Goal: Entertainment & Leisure: Consume media (video, audio)

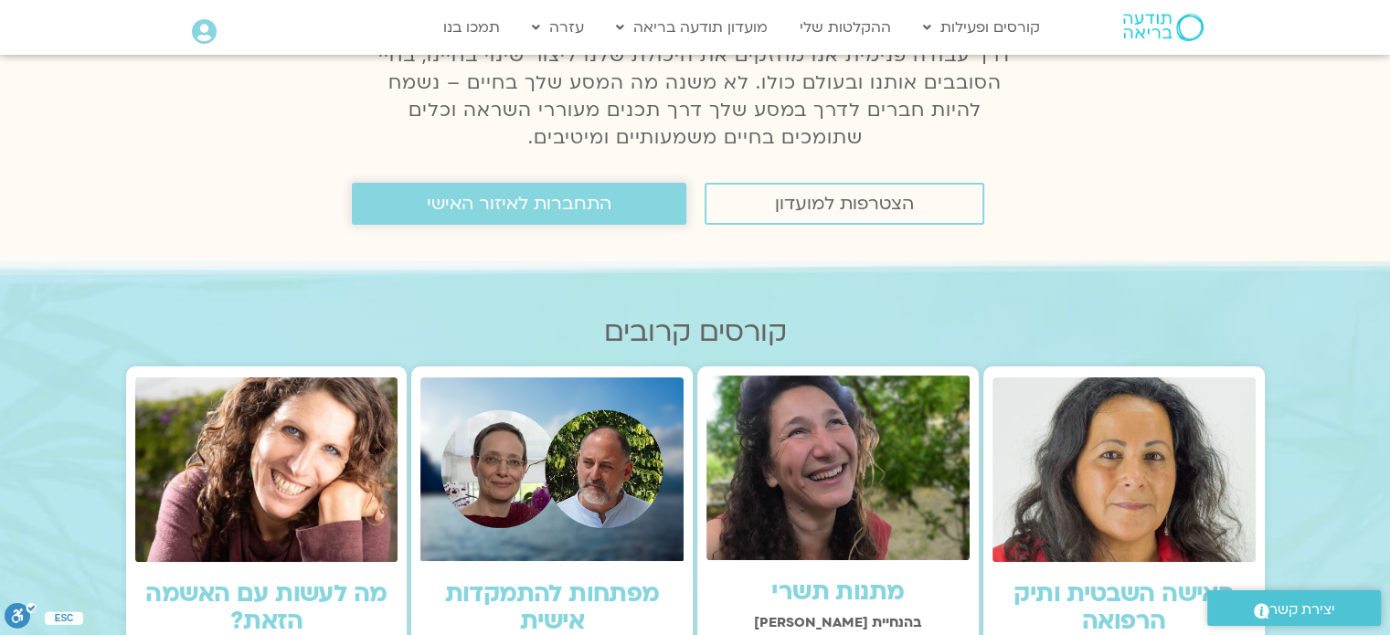
click at [533, 214] on span "התחברות לאיזור האישי" at bounding box center [519, 204] width 185 height 20
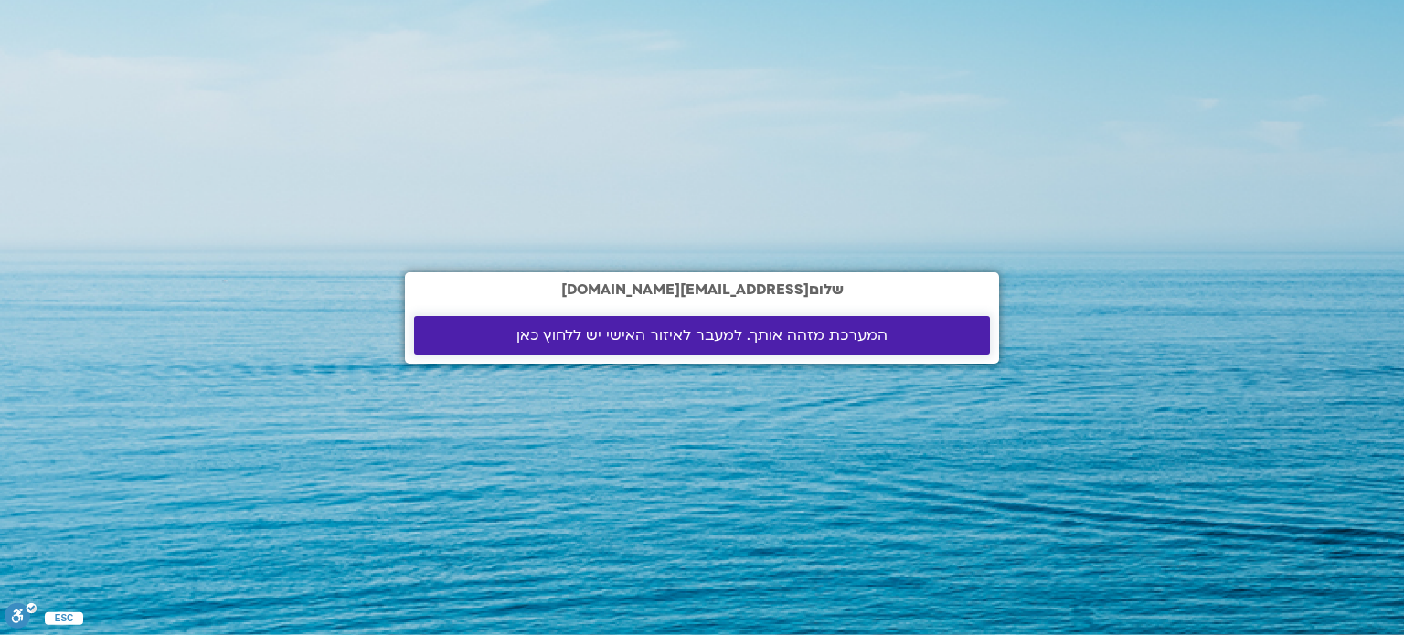
click at [620, 327] on span "המערכת מזהה אותך. למעבר לאיזור האישי יש ללחוץ כאן" at bounding box center [701, 335] width 371 height 16
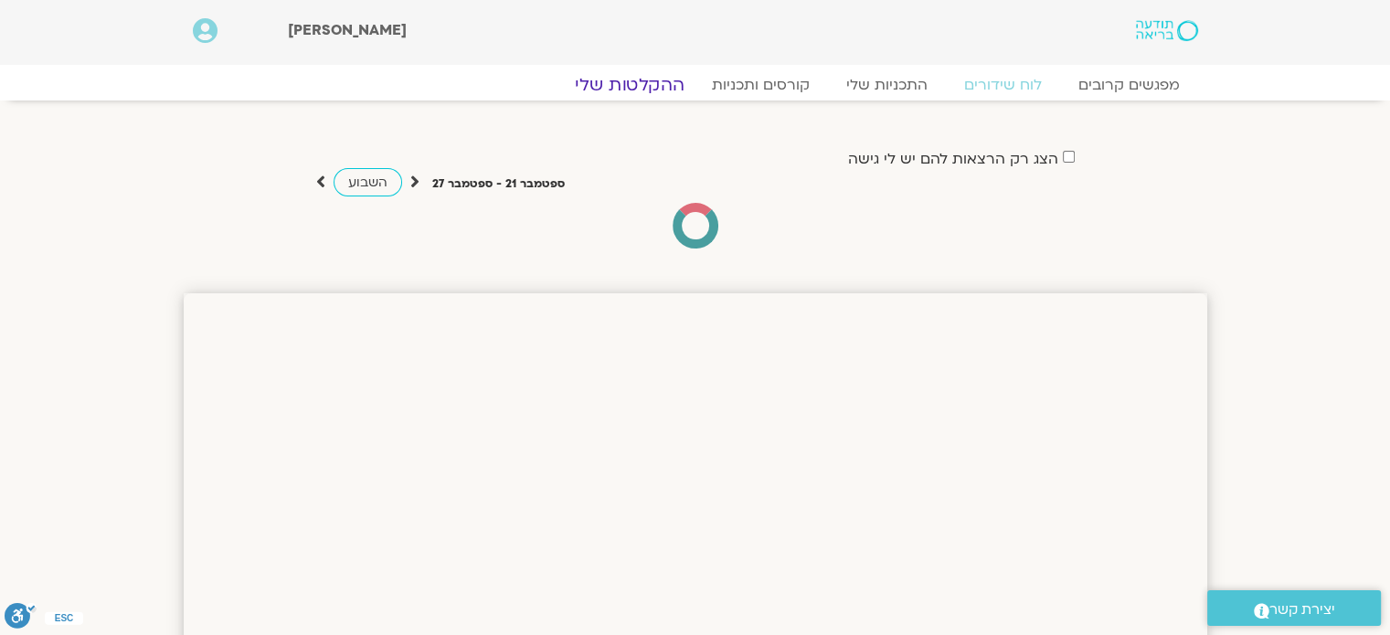
click at [656, 87] on link "ההקלטות שלי" at bounding box center [630, 85] width 154 height 22
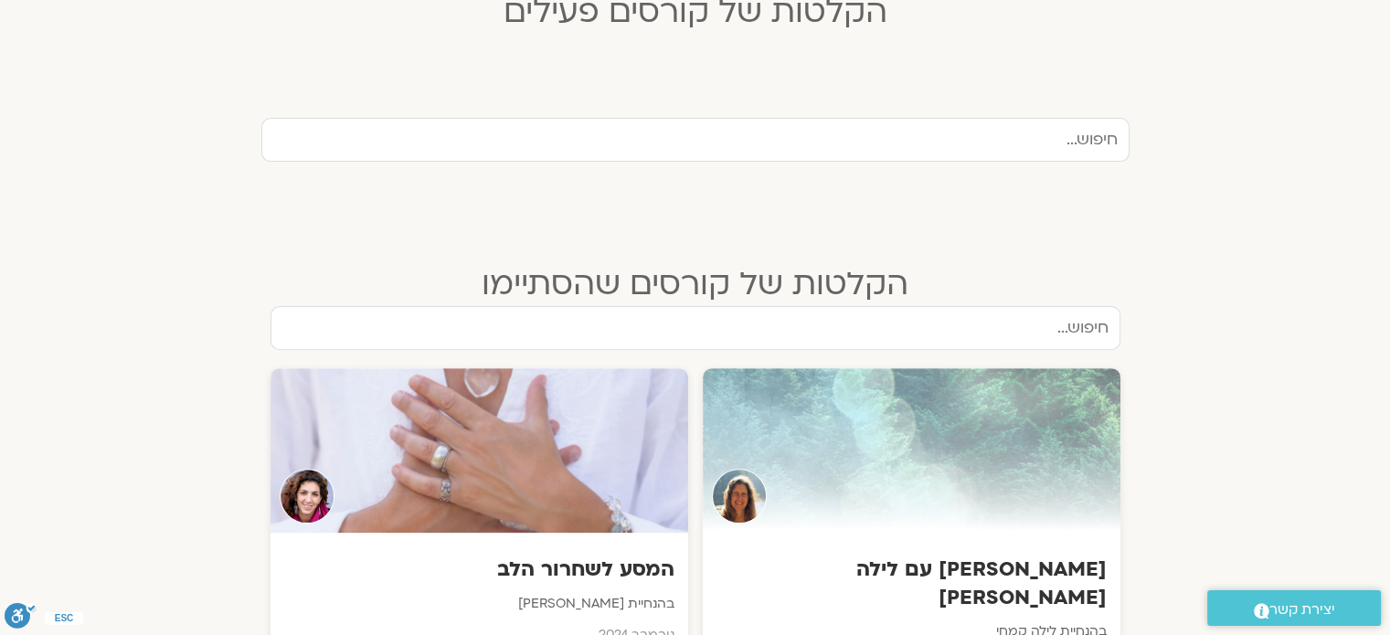
scroll to position [541, 0]
click at [611, 422] on div at bounding box center [479, 450] width 422 height 166
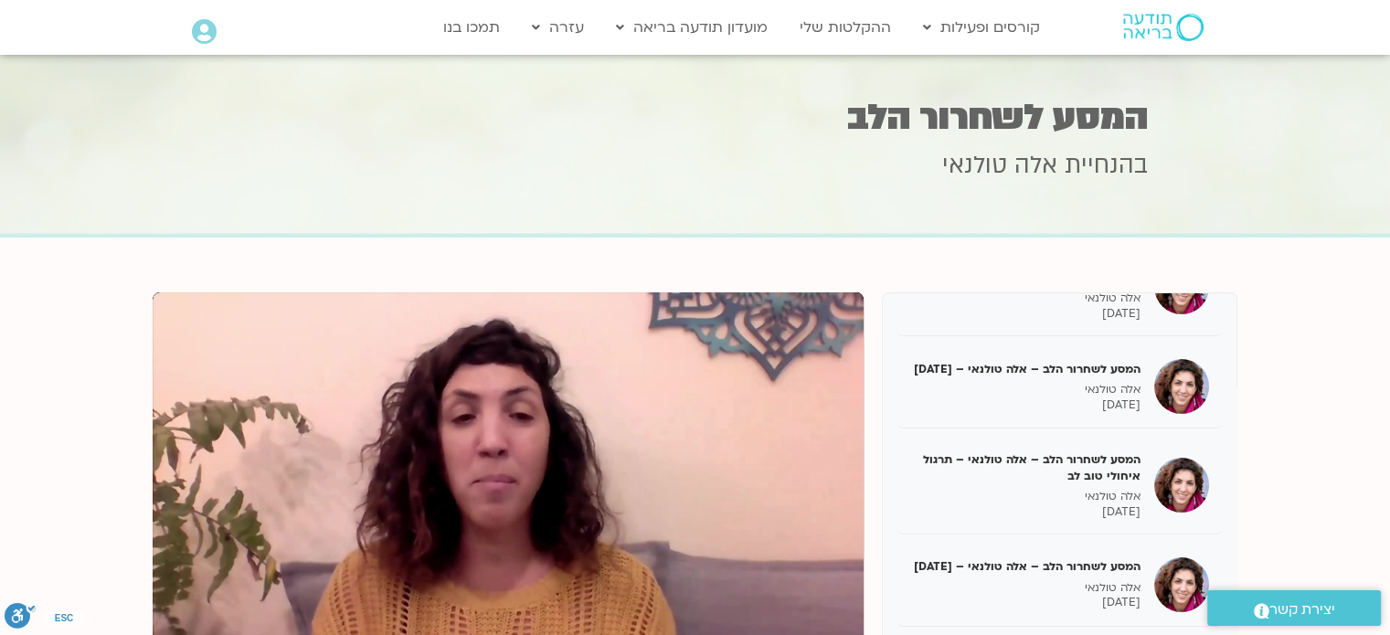
scroll to position [371, 0]
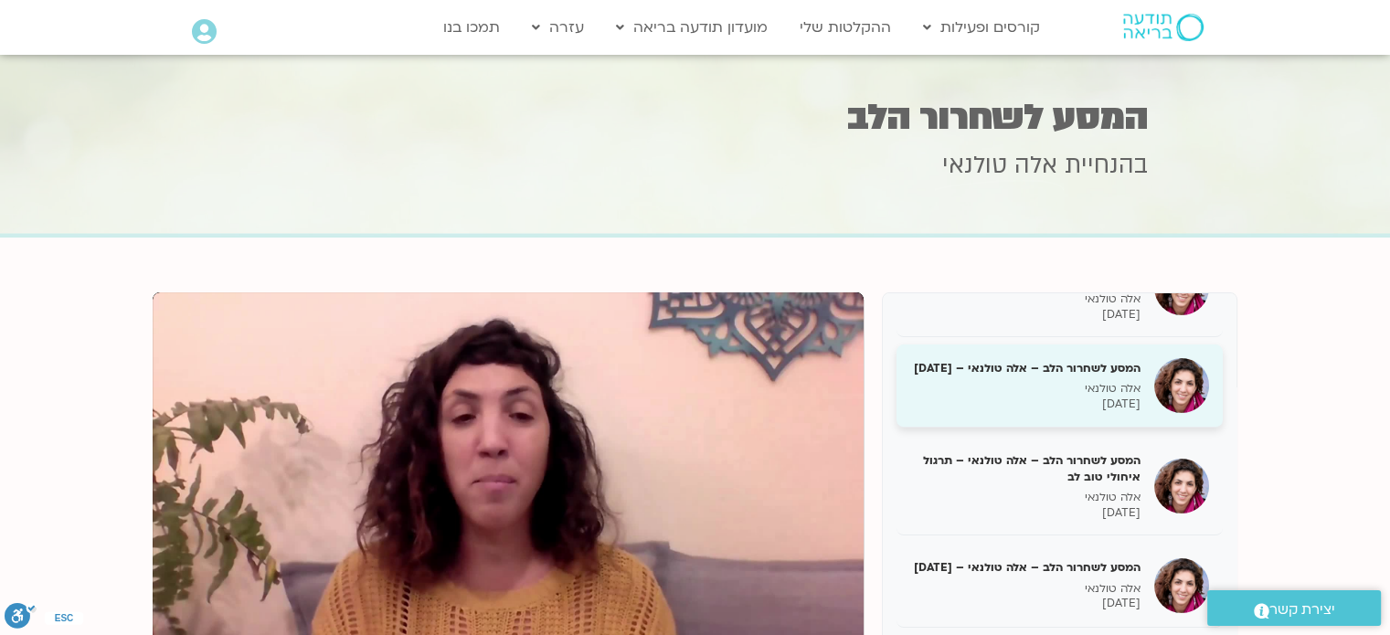
click at [1073, 397] on p "אלה טולנאי" at bounding box center [1025, 389] width 230 height 16
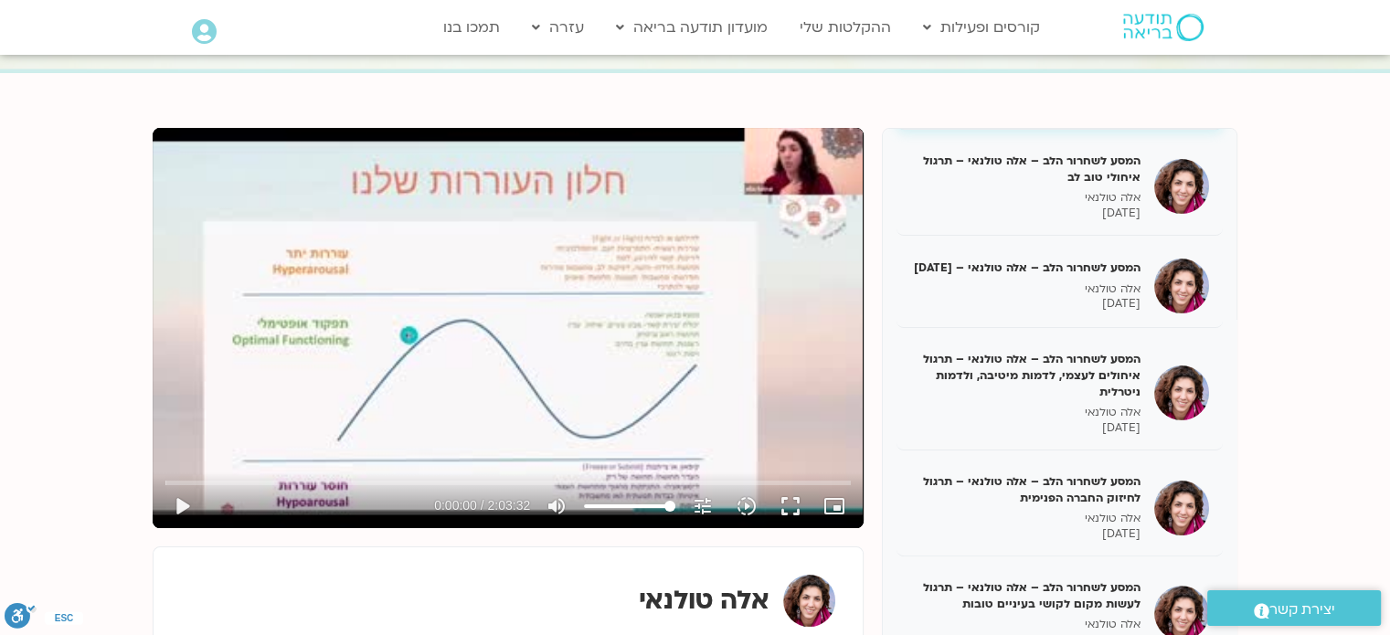
scroll to position [183, 0]
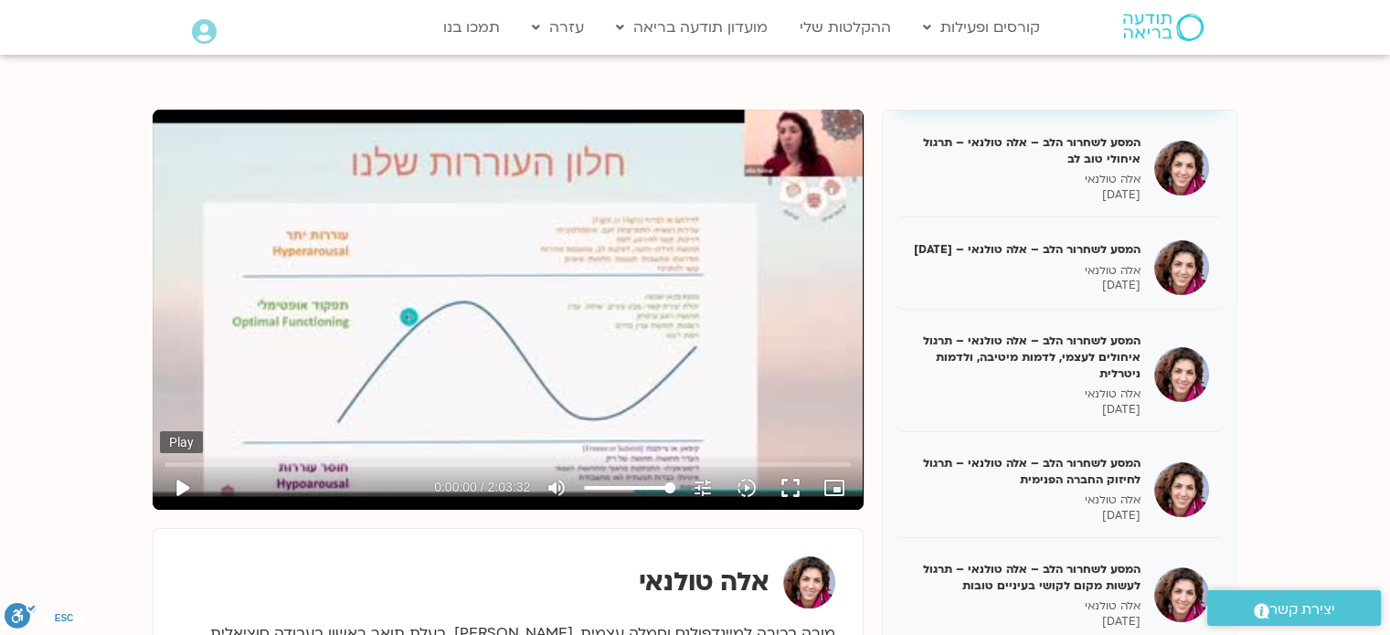
click at [182, 479] on button "play_arrow" at bounding box center [182, 488] width 44 height 44
type input "3.32321"
type input "59.6448863636364"
type input "3.452113"
type input "59.6448863636364"
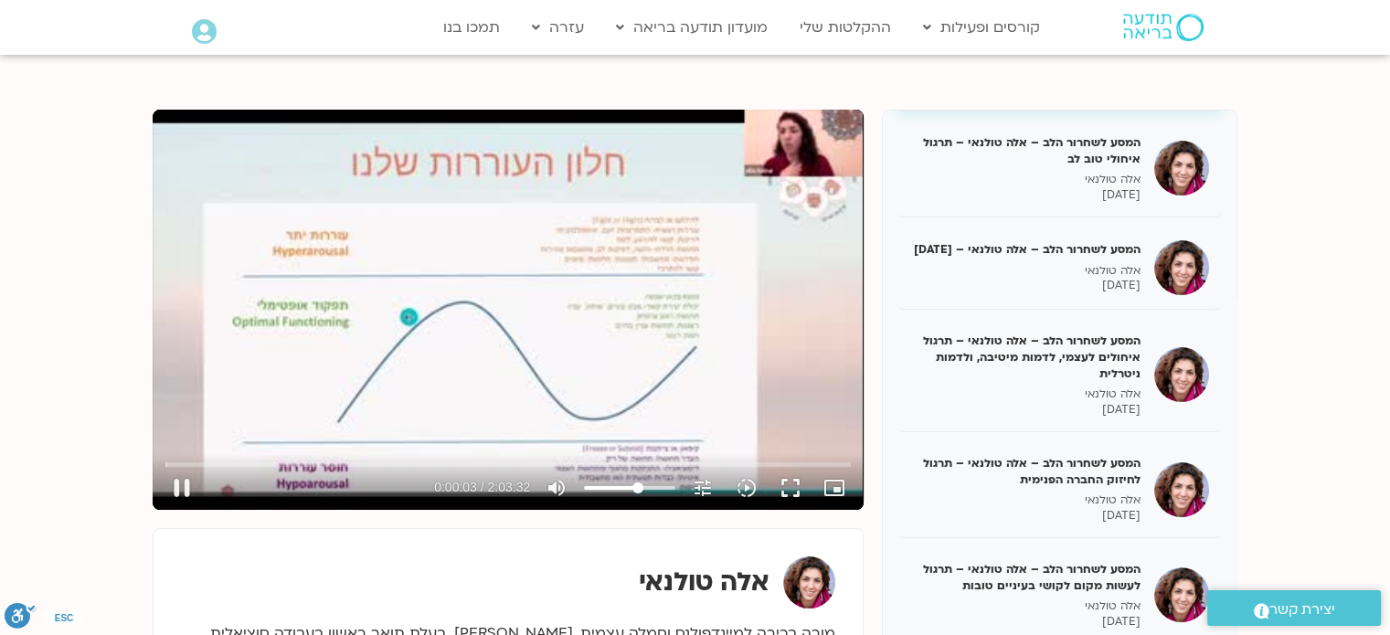
click at [637, 486] on input "Volume" at bounding box center [629, 488] width 91 height 11
type input "5.284236"
type input "49.6448863636364"
type input "5.4107"
type input "49.6448863636364"
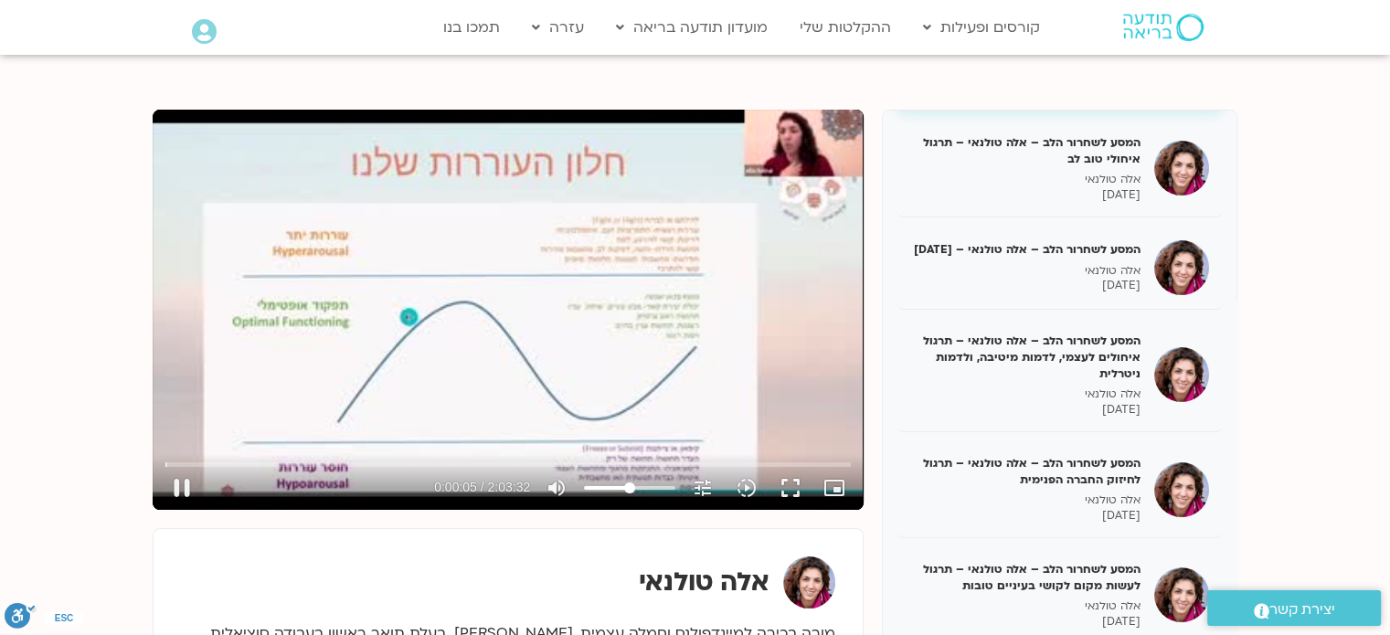
click at [629, 486] on input "Volume" at bounding box center [629, 488] width 91 height 11
click at [795, 485] on button "fullscreen" at bounding box center [791, 488] width 44 height 44
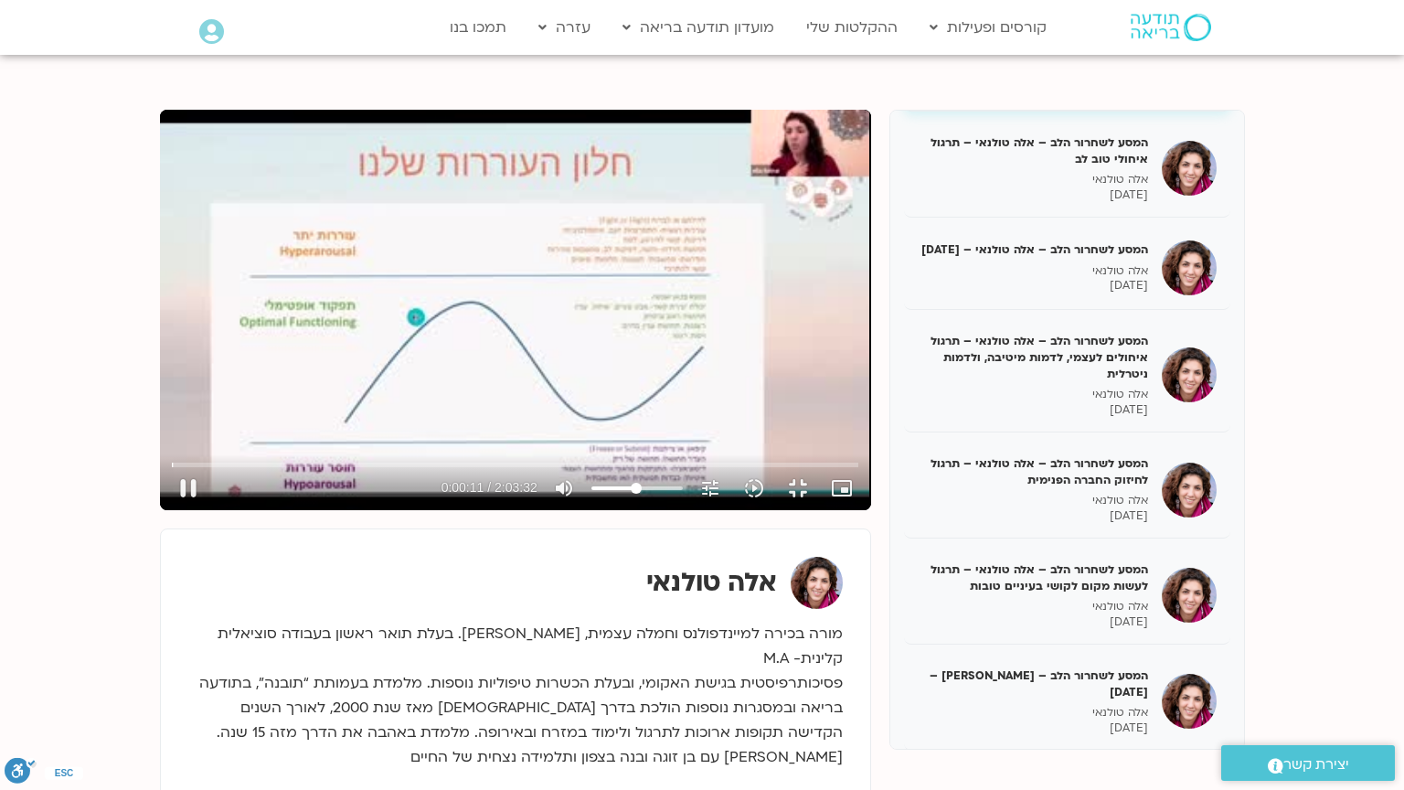
type input "11.916404"
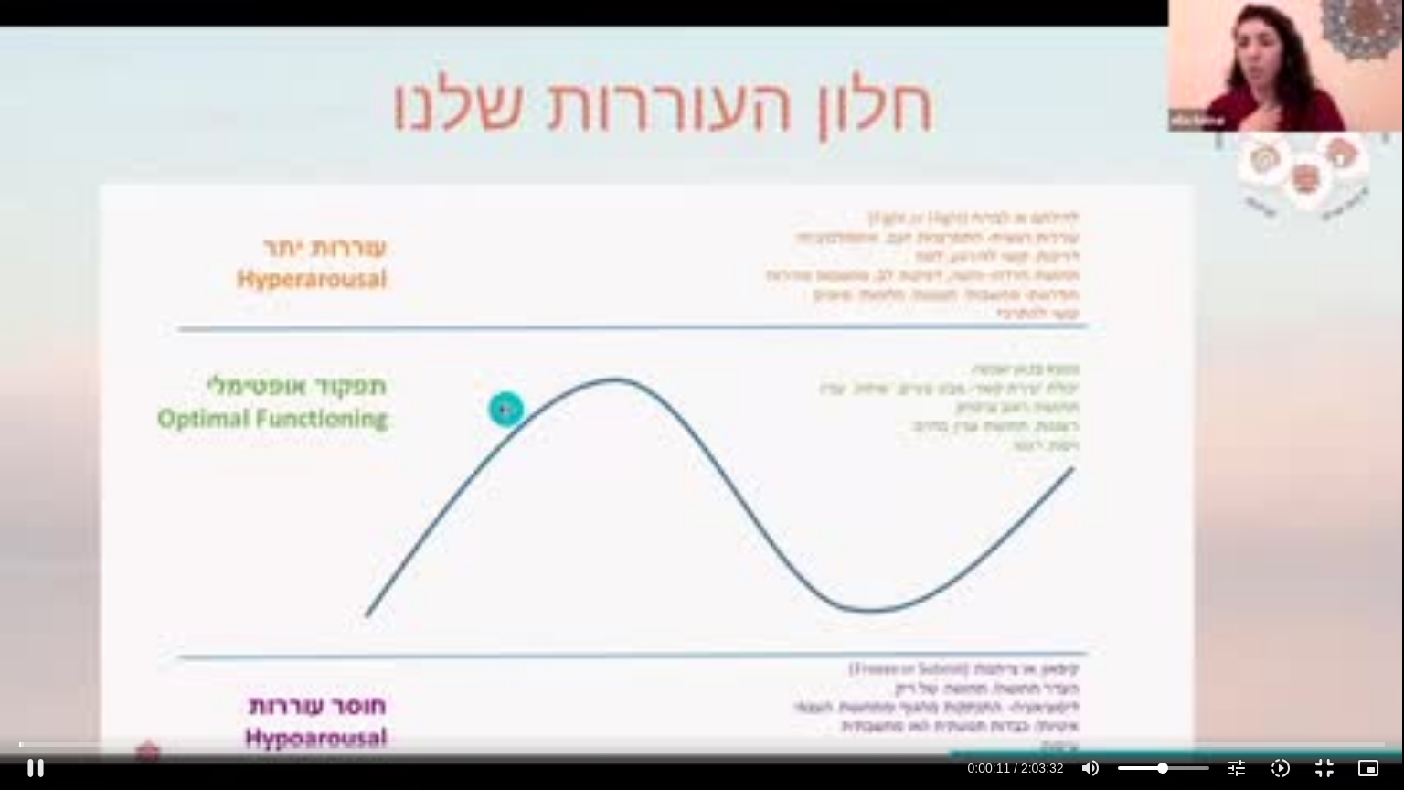
type input "30.1846590909091"
type input "12.191762"
type input "30.1846590909091"
click at [1147, 634] on input "Volume" at bounding box center [1163, 767] width 91 height 11
type input "276.990689"
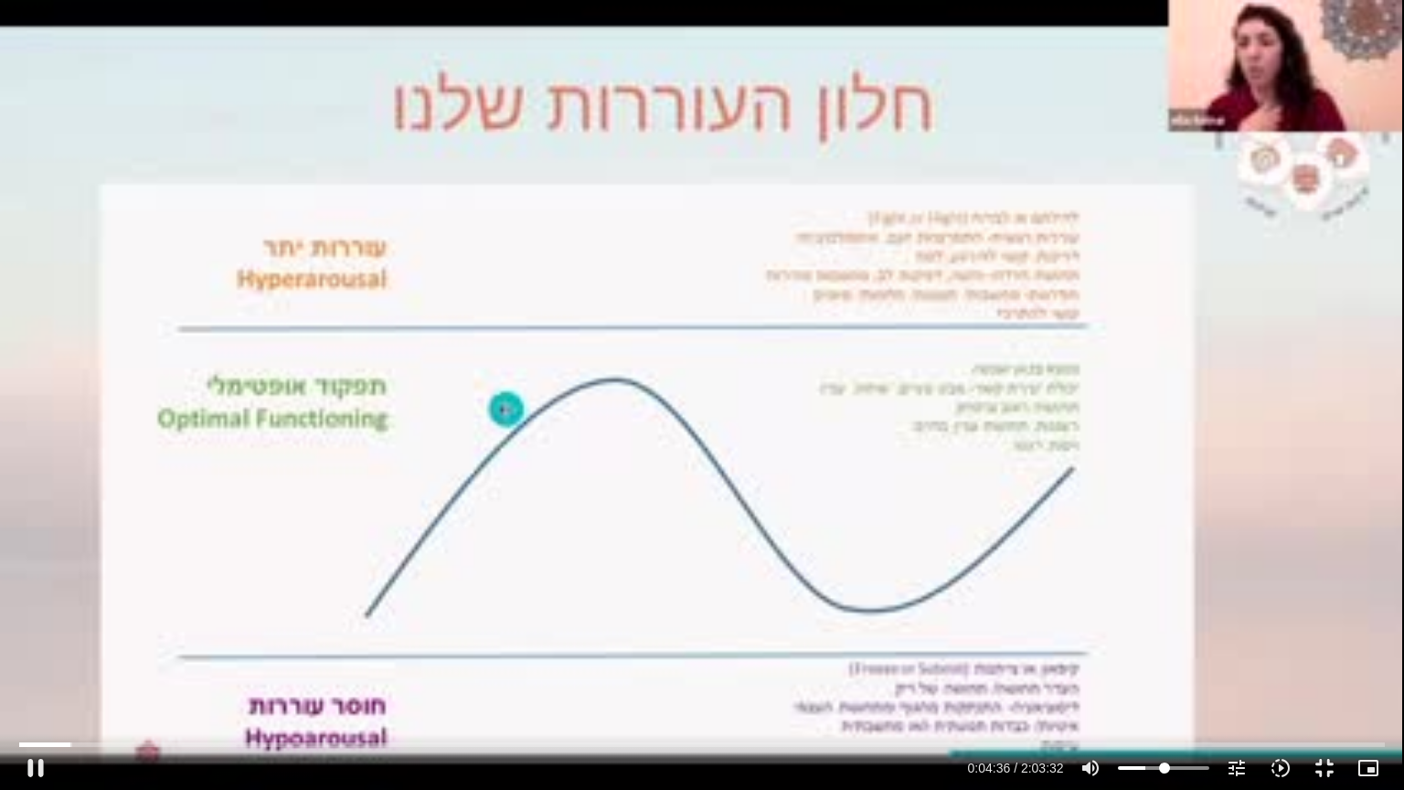
type input "52.0028409090909"
click at [1165, 634] on input "Volume" at bounding box center [1163, 767] width 91 height 11
click at [95, 634] on input "Seek" at bounding box center [701, 744] width 1365 height 11
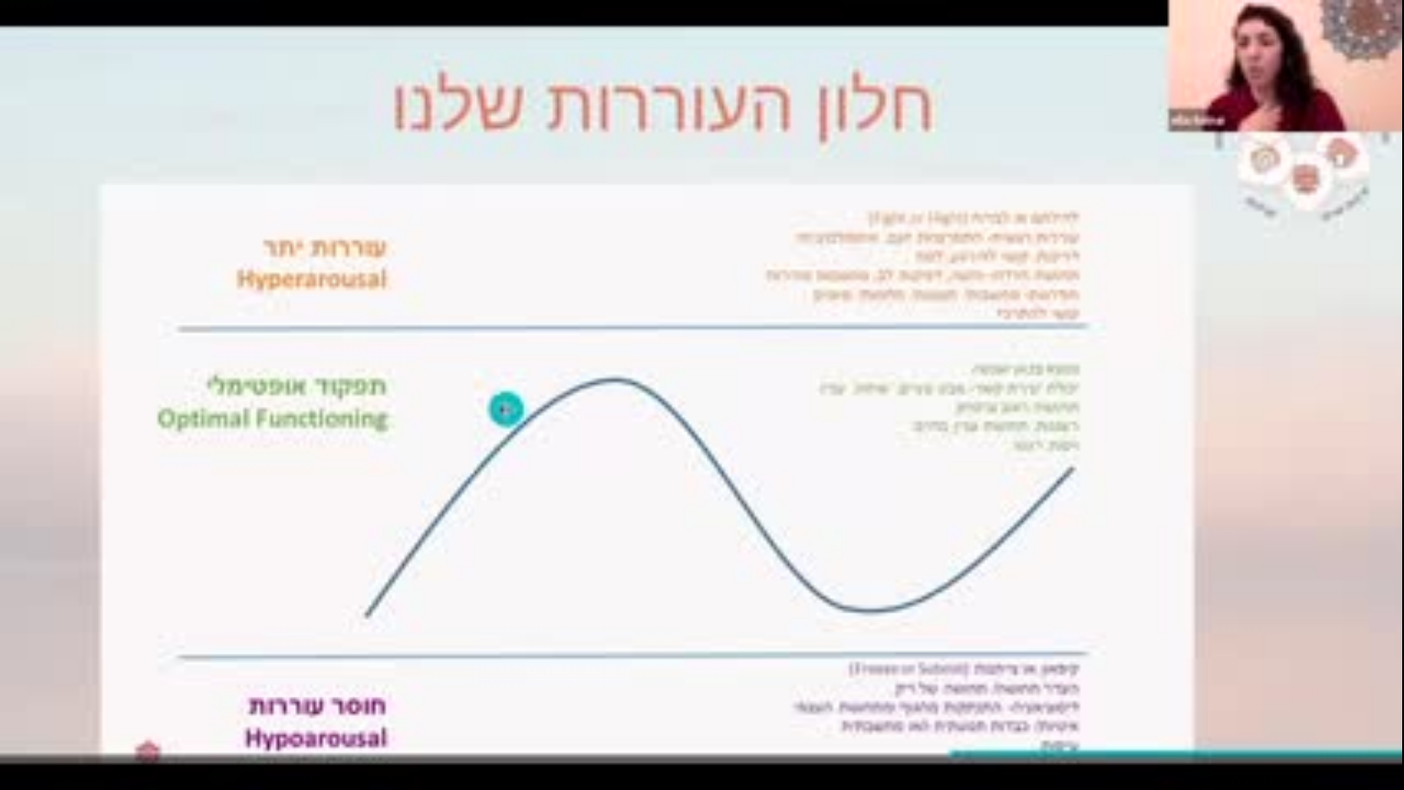
click at [101, 634] on div "Skip Ad 6:23 pause 0:06:26 / 2:03:32 volume_up Mute tune Resolution Auto 240p s…" at bounding box center [702, 395] width 1404 height 790
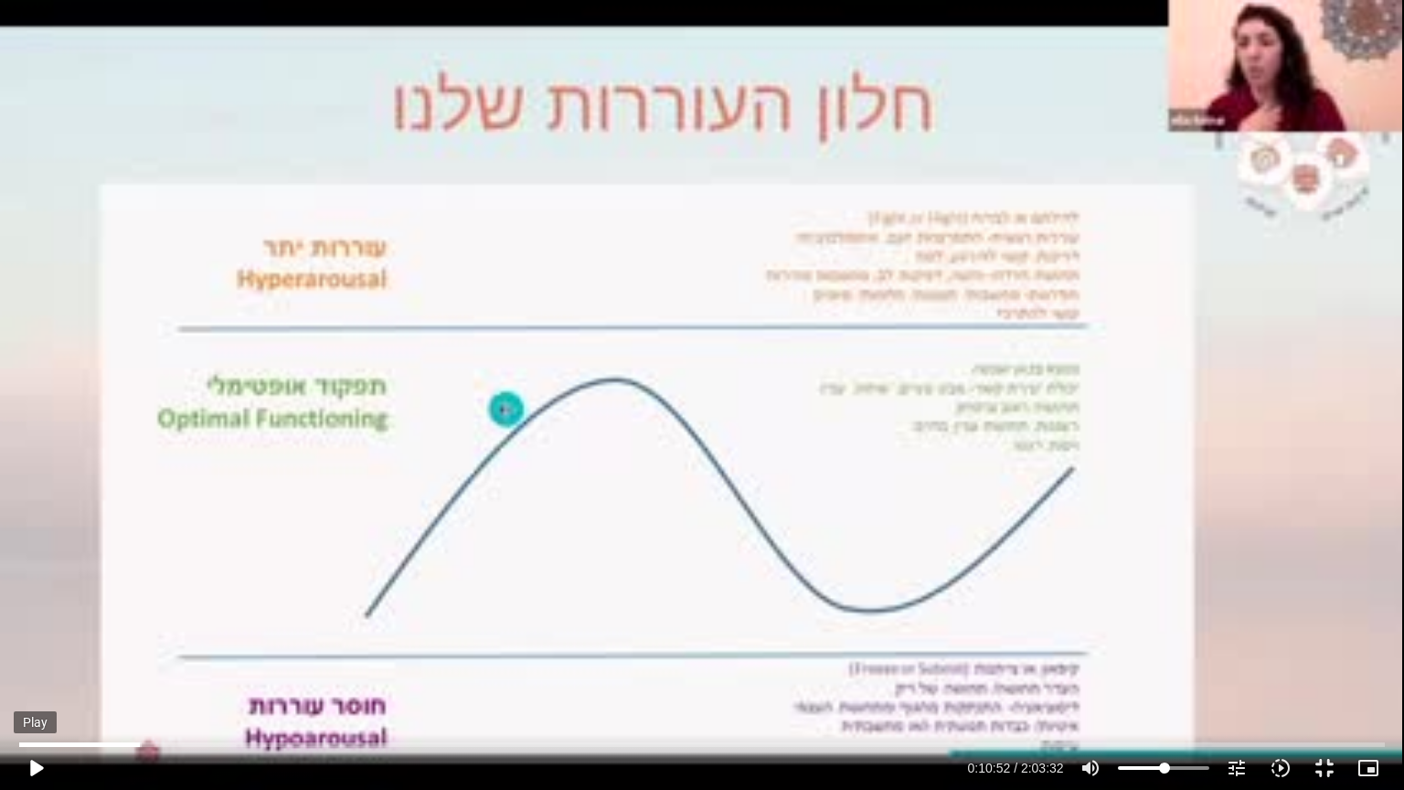
click at [43, 634] on button "play_arrow" at bounding box center [36, 768] width 44 height 44
click at [153, 489] on div "Skip Ad 6:23 pause 0:15:12 / 2:03:32 volume_up Mute tune Resolution Auto 240p s…" at bounding box center [702, 395] width 1404 height 790
click at [470, 300] on div "Skip Ad 6:23 play_arrow 0:15:13 / 2:03:32 volume_up Mute tune Resolution Auto 2…" at bounding box center [702, 395] width 1404 height 790
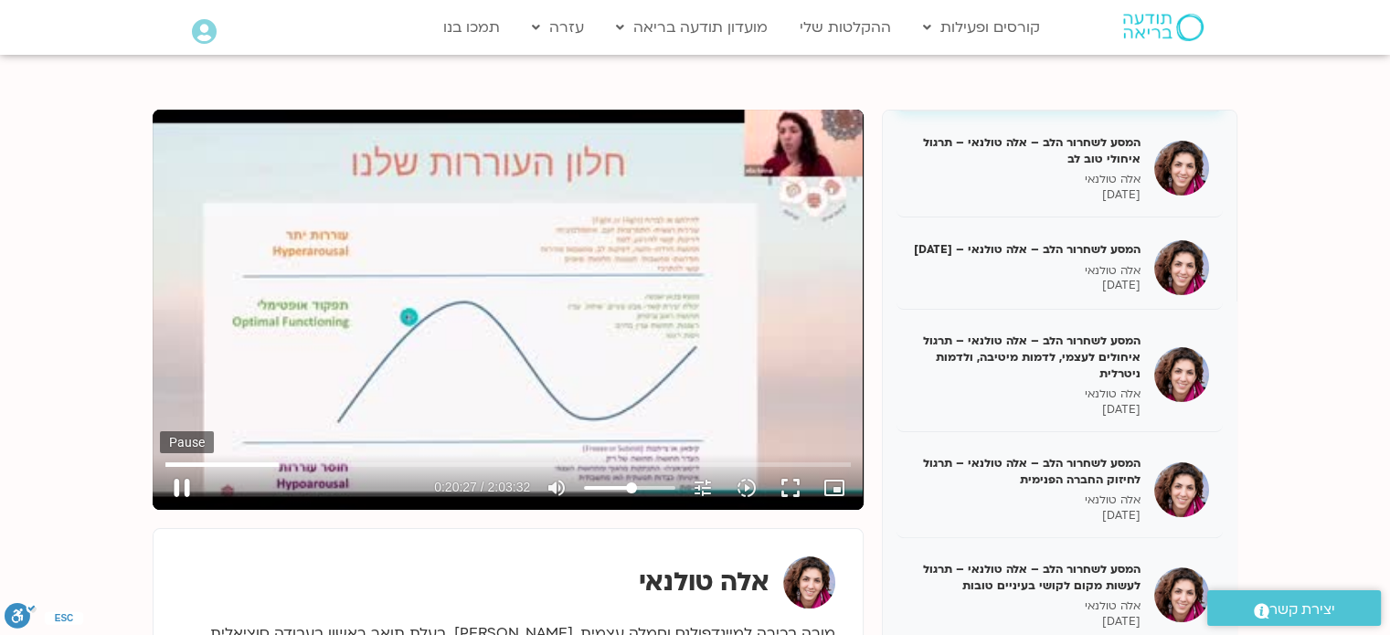
click at [184, 480] on button "pause" at bounding box center [182, 488] width 44 height 44
type input "1228.30661"
